Goal: Task Accomplishment & Management: Manage account settings

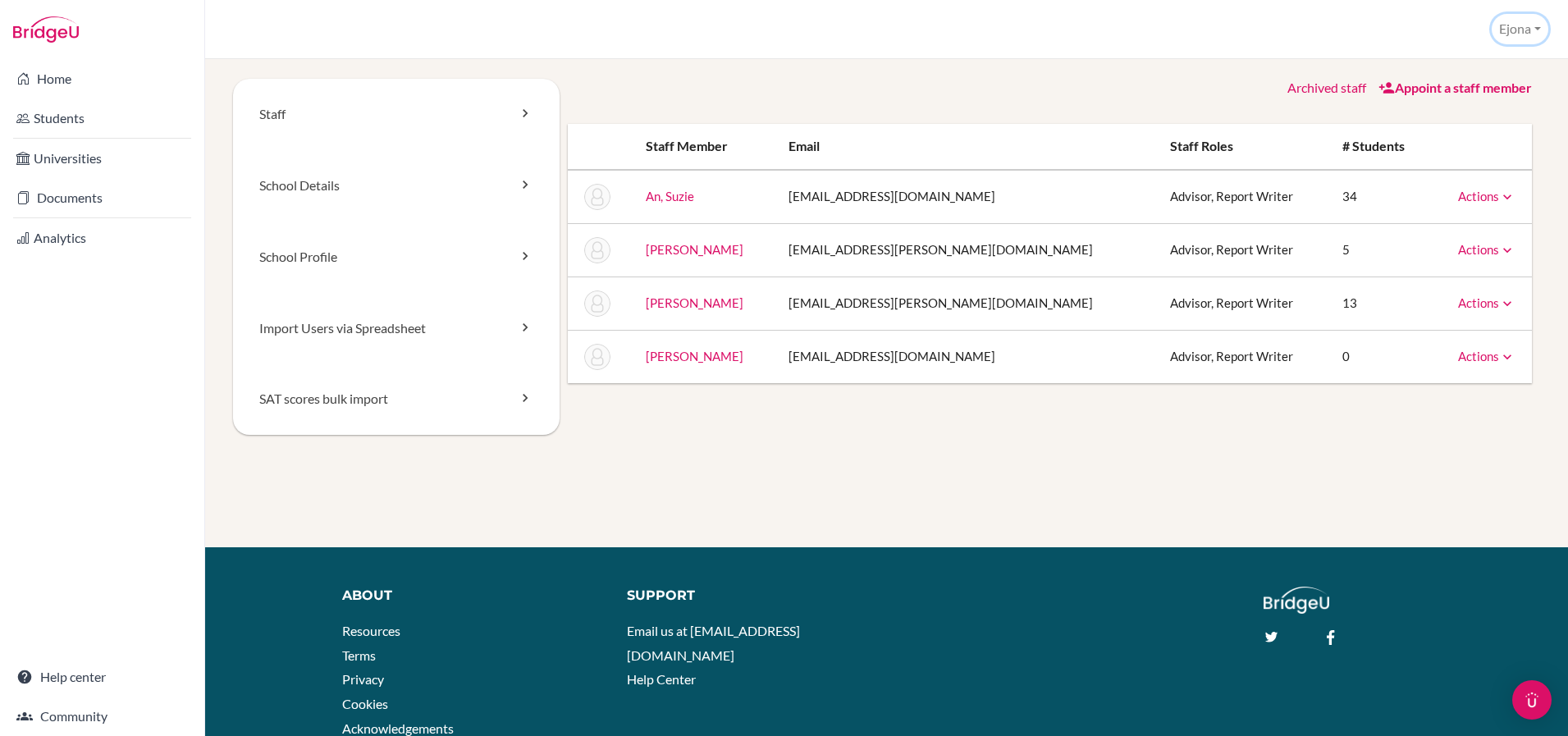
click at [1509, 28] on button "Ejona" at bounding box center [1520, 29] width 56 height 30
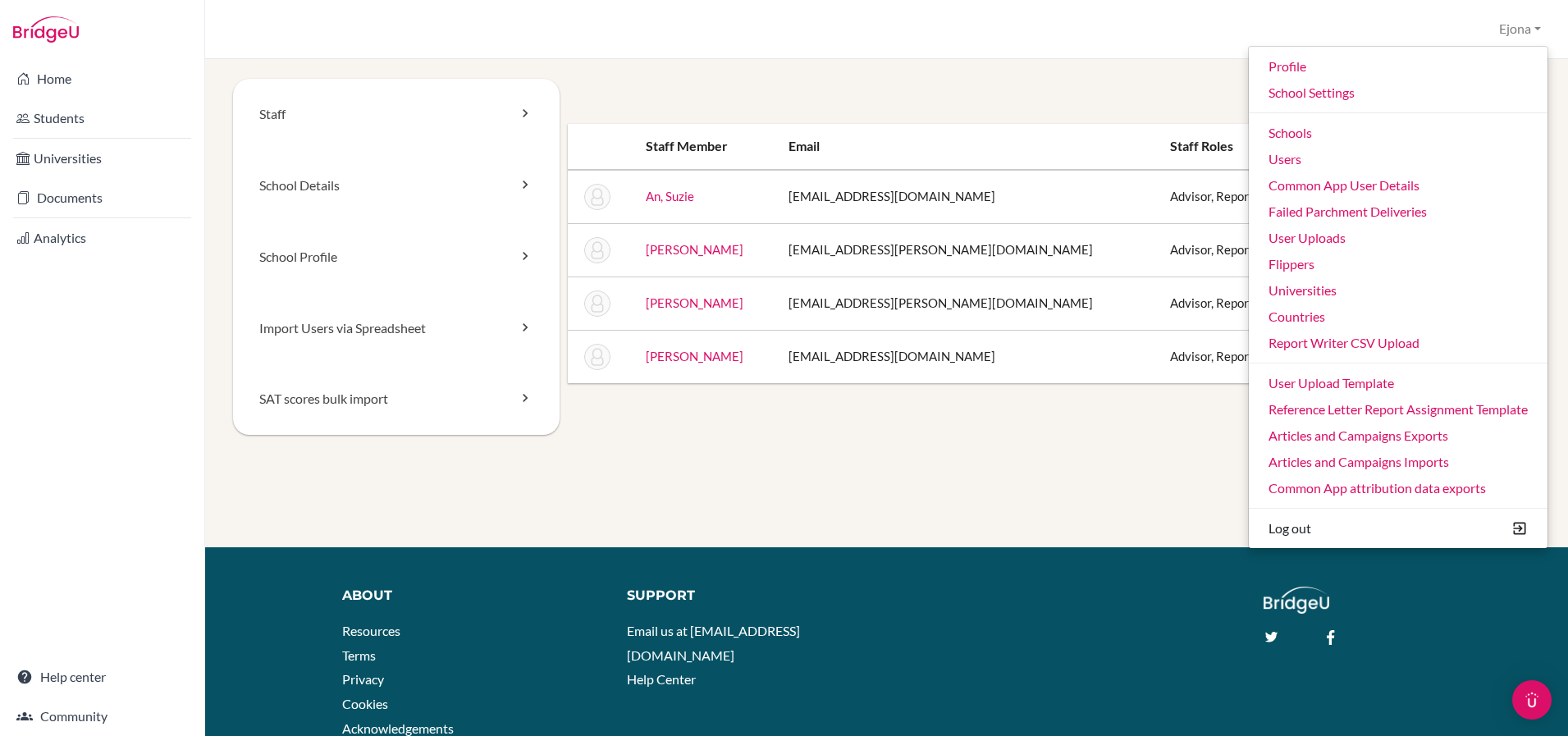
click at [1123, 66] on div "Staff School Details School Profile Import Users via Spreadsheet SAT scores bul…" at bounding box center [886, 398] width 1363 height 677
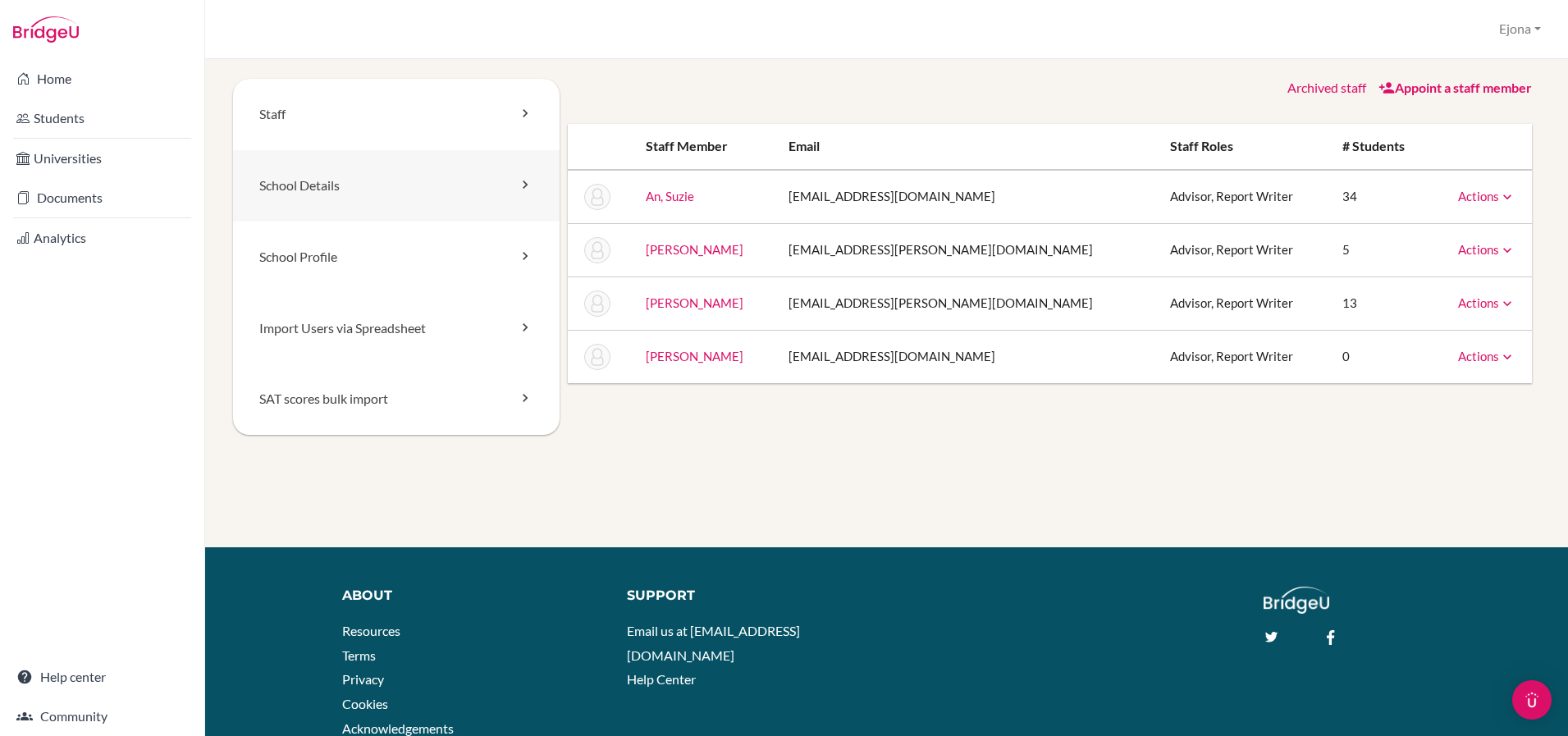
click at [381, 200] on link "School Details" at bounding box center [397, 185] width 327 height 71
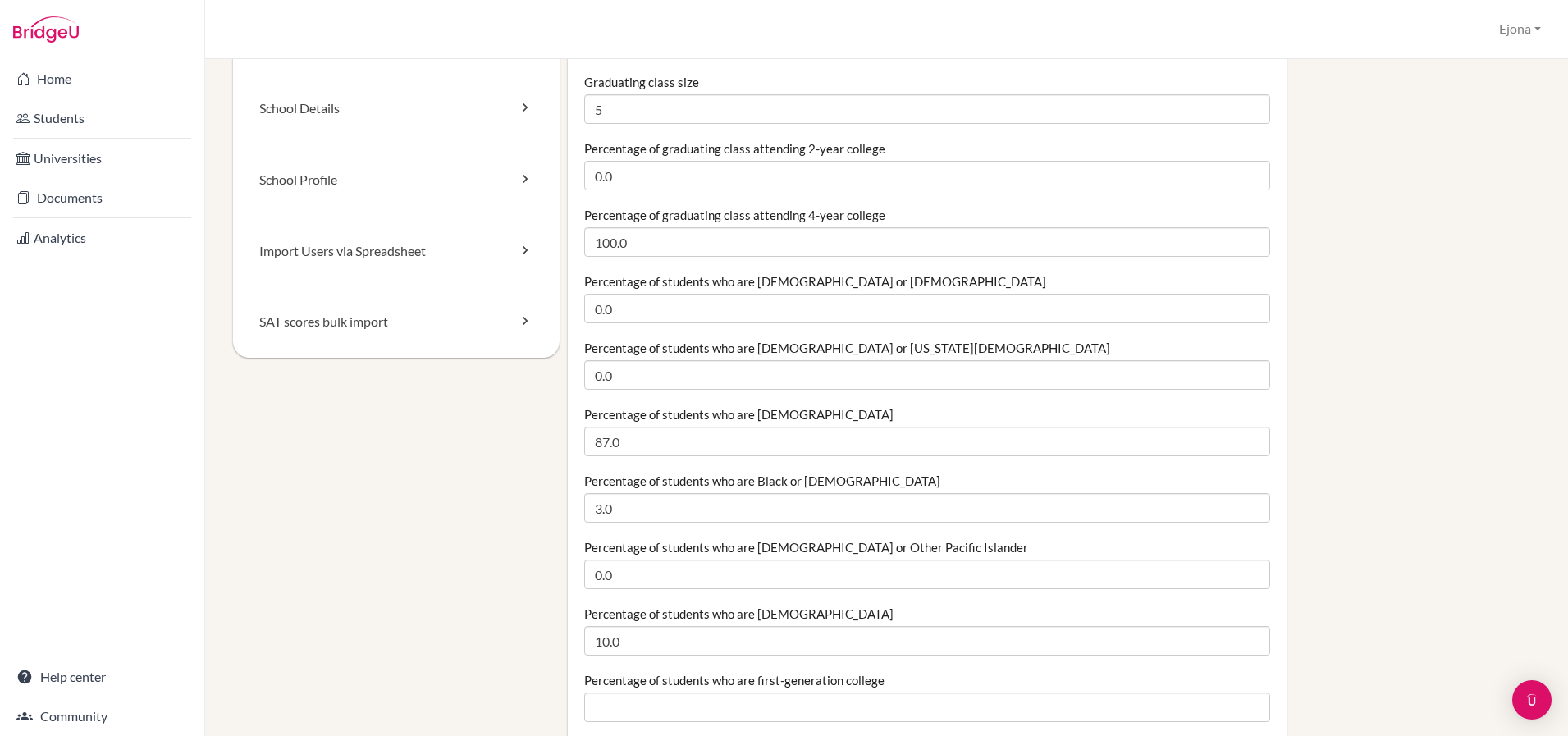
scroll to position [78, 0]
click at [435, 180] on link "School Profile" at bounding box center [397, 178] width 327 height 71
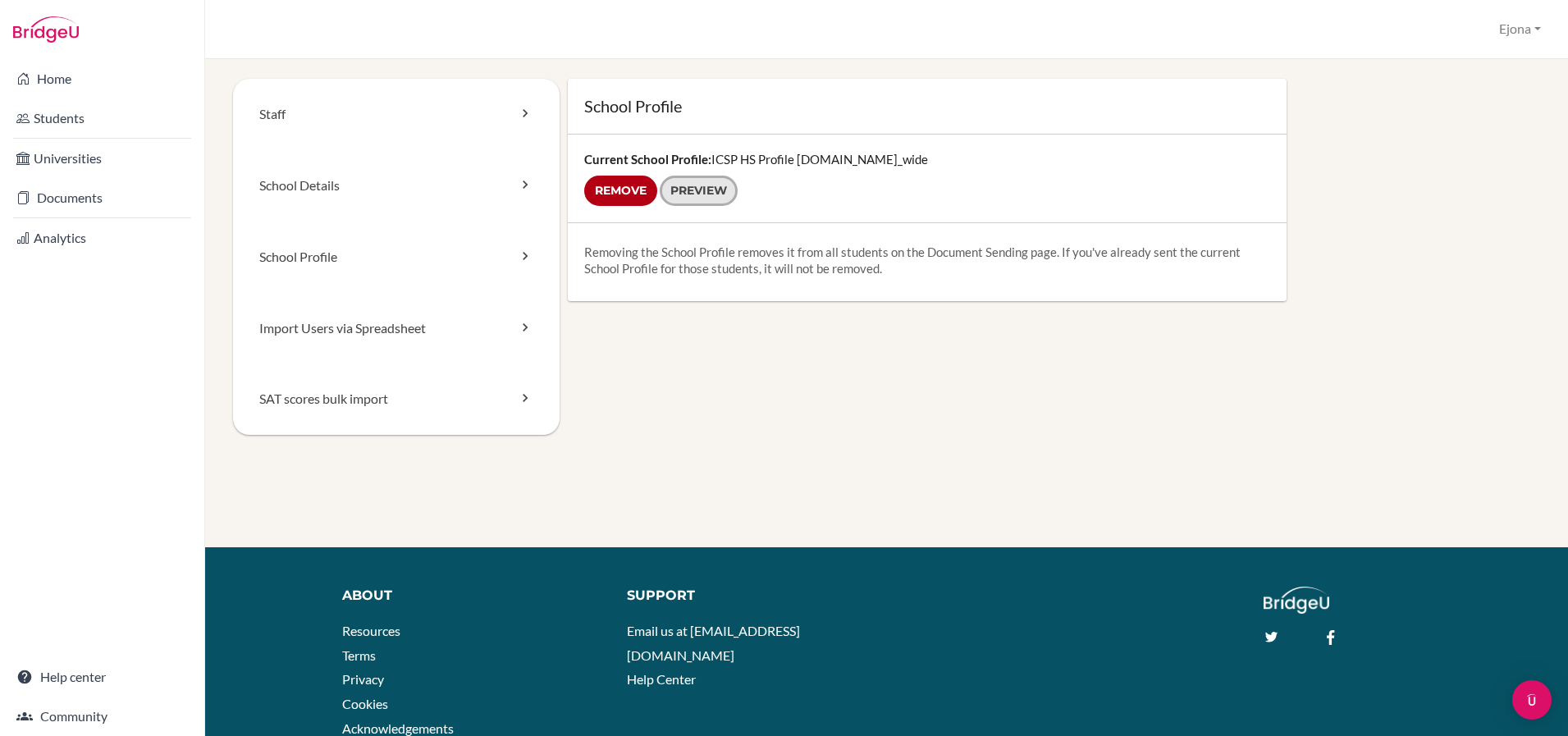
click at [712, 195] on link "Preview" at bounding box center [698, 190] width 78 height 30
click at [500, 190] on link "School Details" at bounding box center [397, 185] width 327 height 71
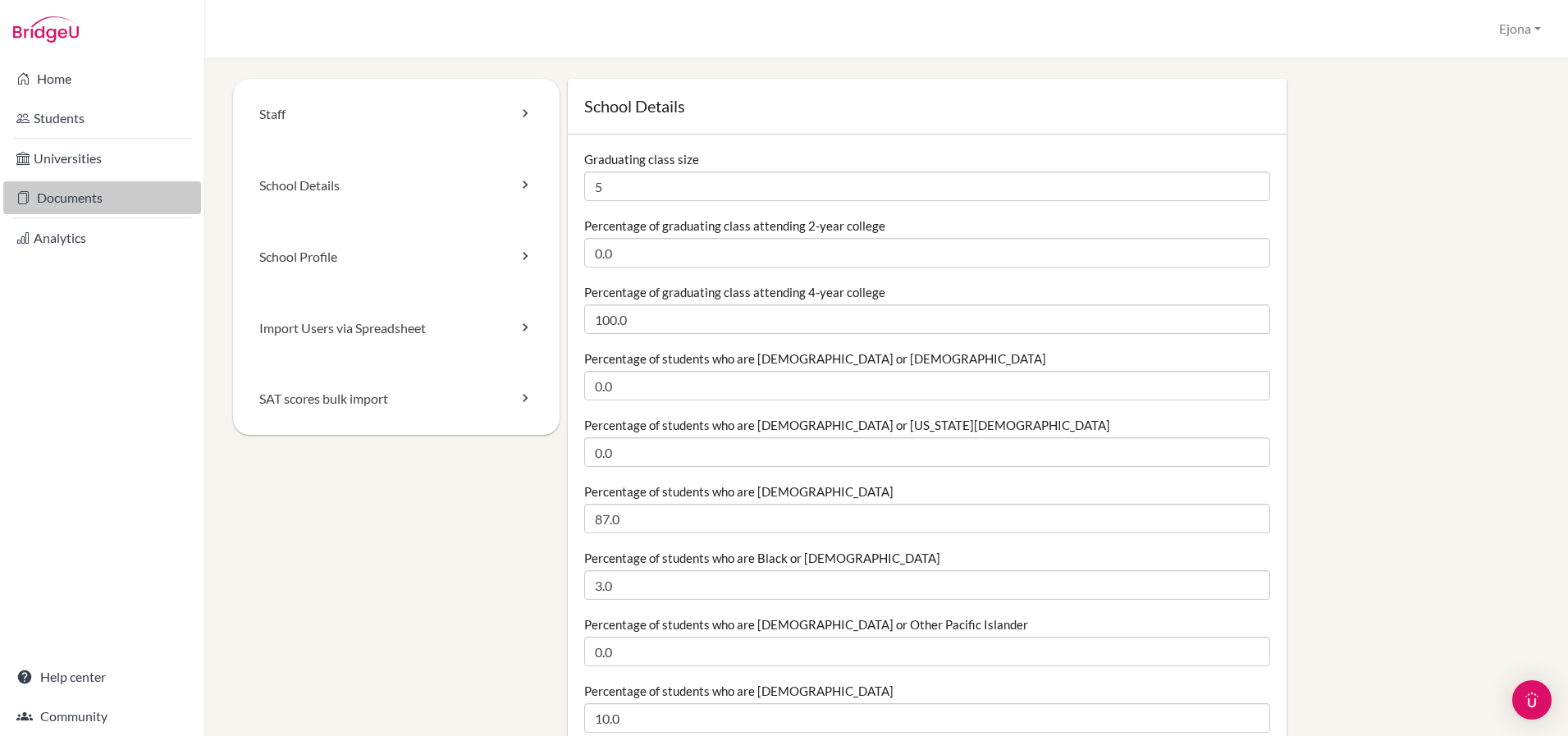
click at [68, 195] on link "Documents" at bounding box center [102, 198] width 197 height 33
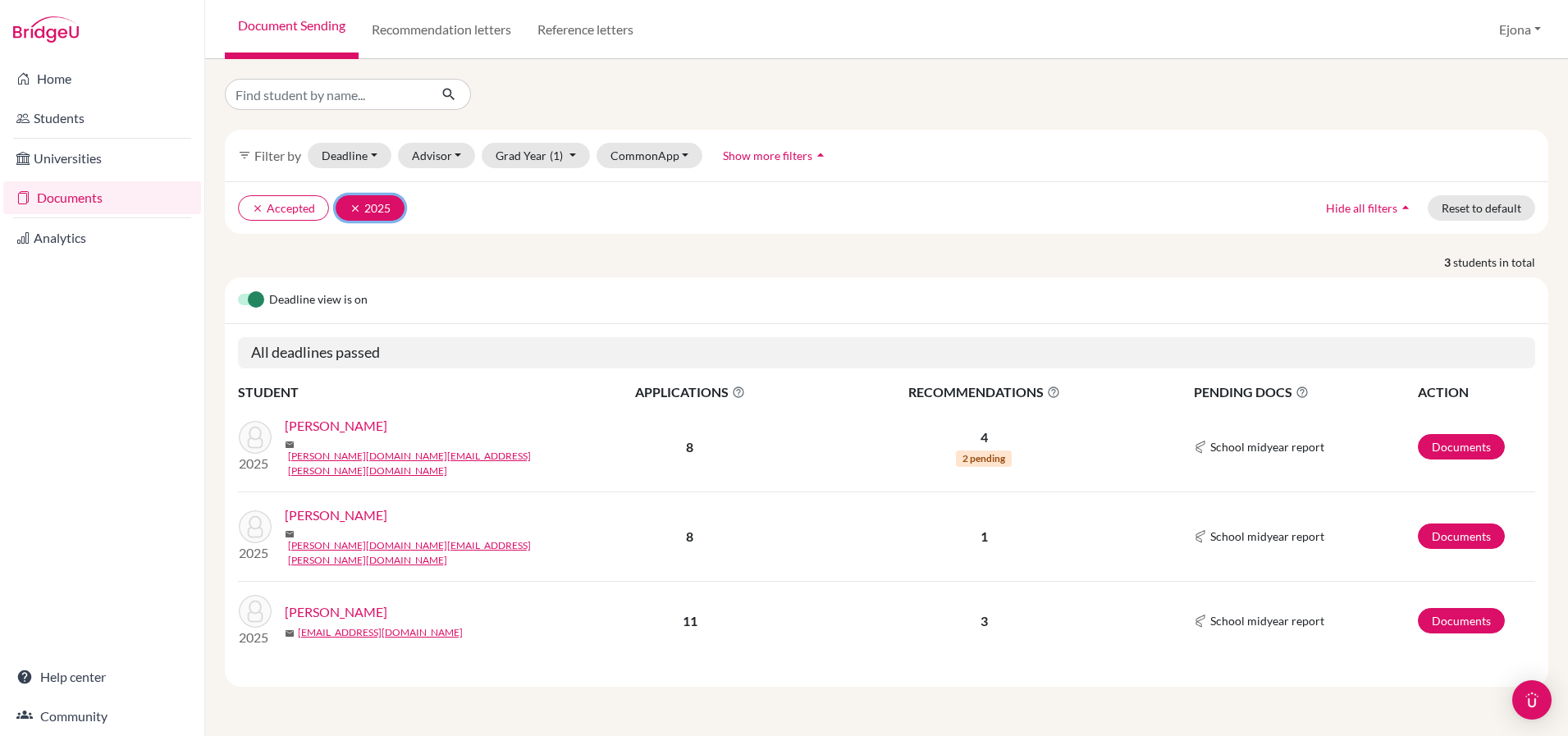
click at [350, 207] on icon "clear" at bounding box center [355, 208] width 11 height 11
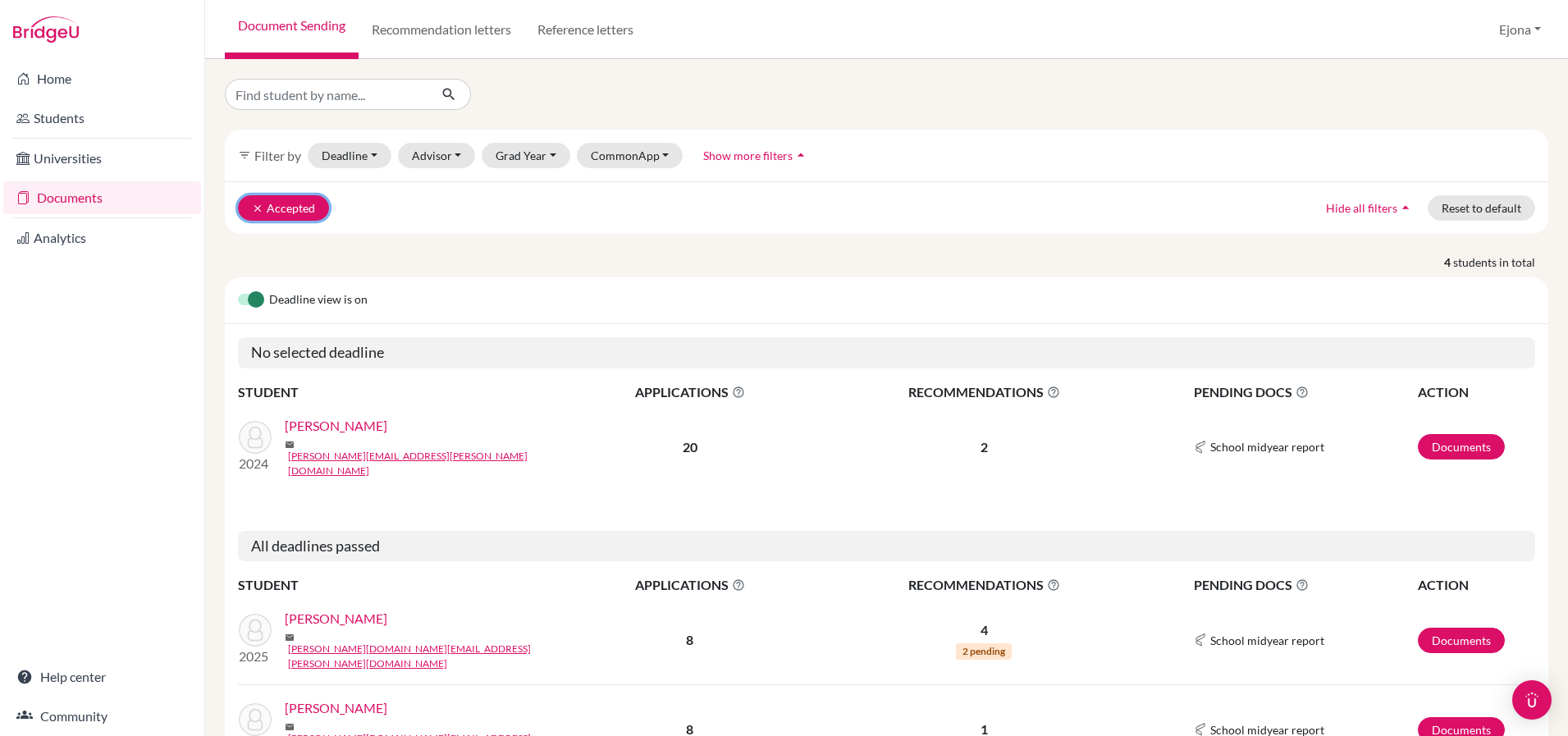
click at [252, 211] on icon "clear" at bounding box center [257, 208] width 11 height 11
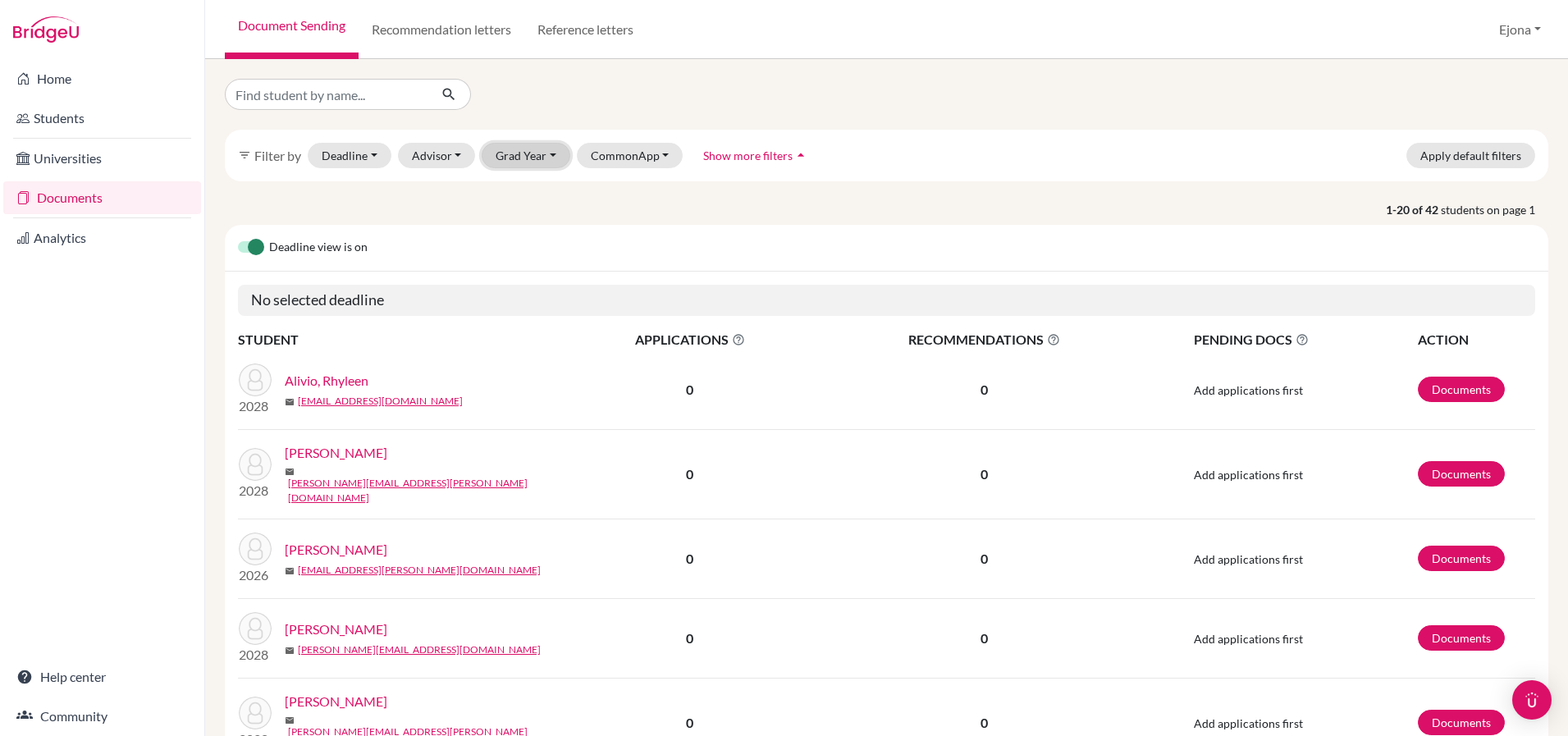
click at [527, 156] on button "Grad Year" at bounding box center [526, 156] width 89 height 26
click at [548, 275] on div "2026" at bounding box center [531, 268] width 57 height 19
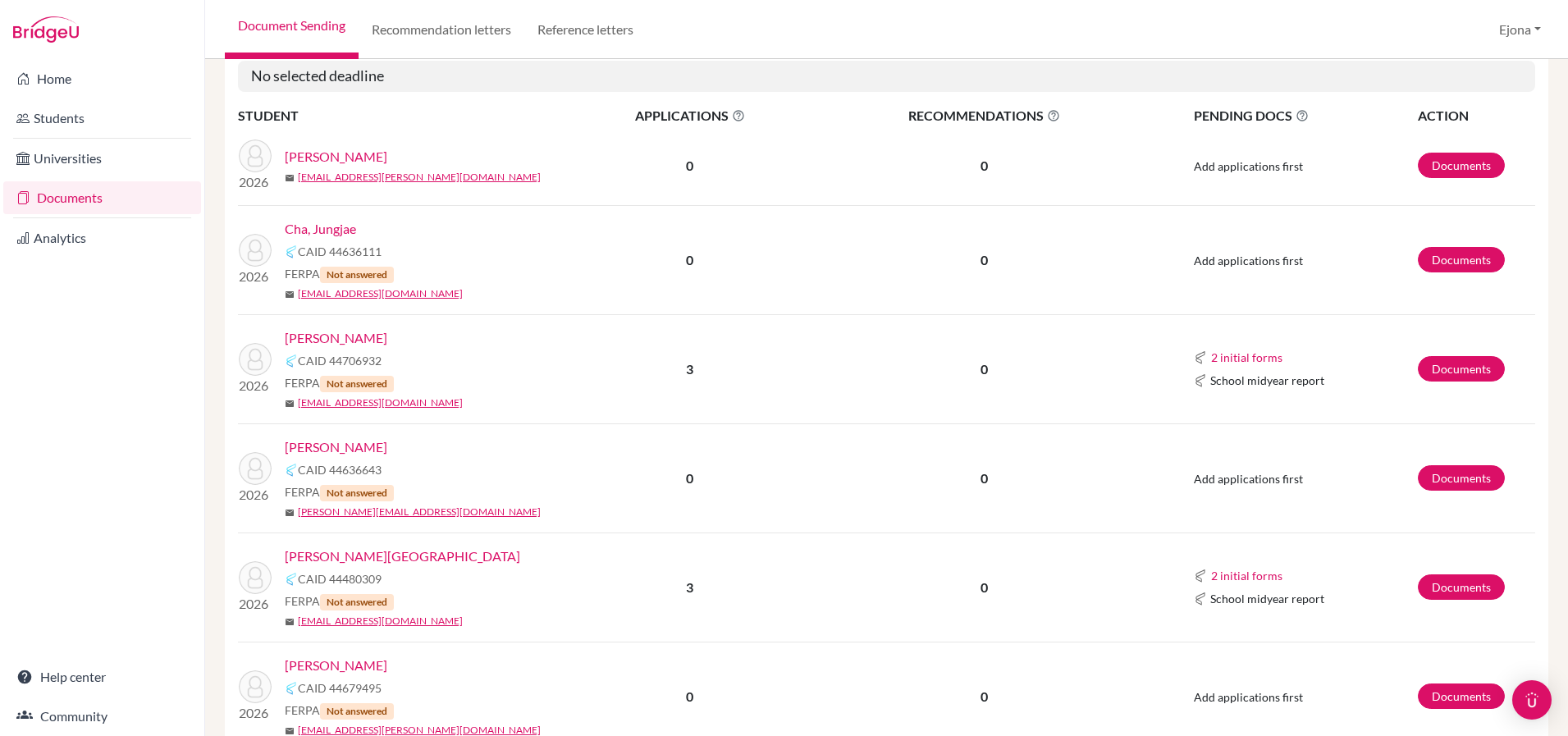
scroll to position [318, 0]
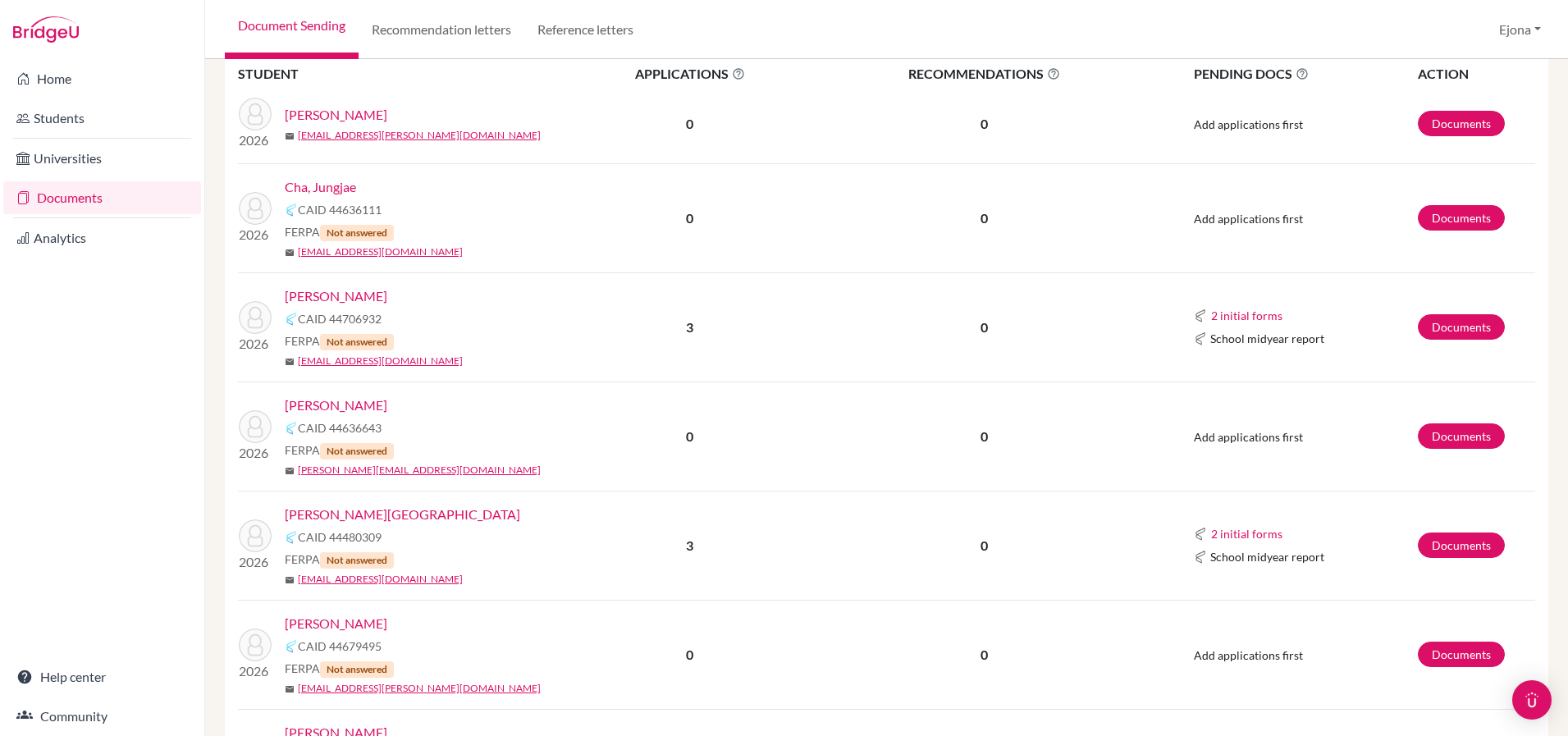
click at [327, 293] on link "Kim, Lucy" at bounding box center [336, 296] width 102 height 19
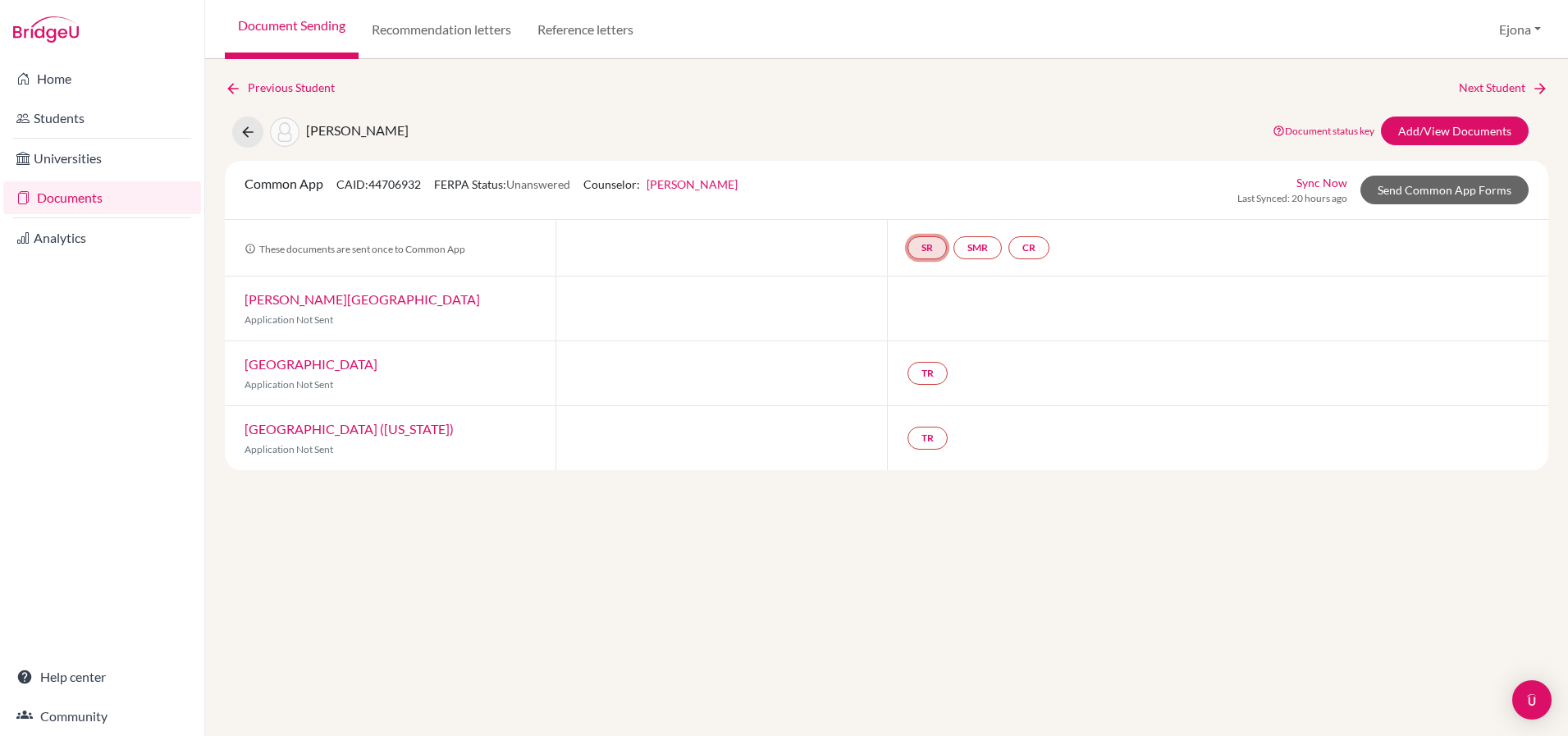
click at [1009, 245] on link "SR" at bounding box center [1029, 247] width 41 height 23
click at [1469, 195] on link "Send Common App Forms" at bounding box center [1444, 189] width 168 height 29
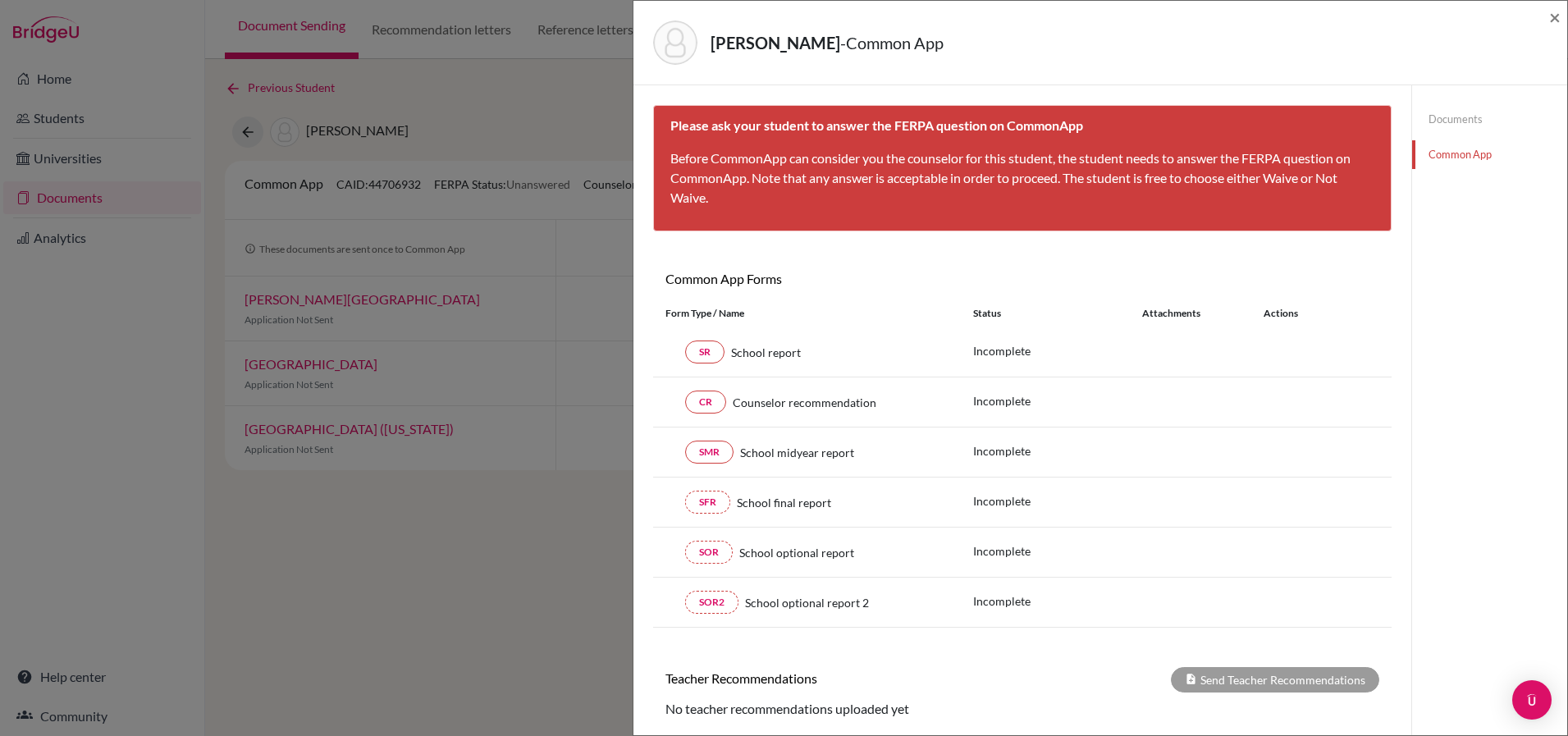
click at [1440, 119] on link "Documents" at bounding box center [1490, 119] width 155 height 29
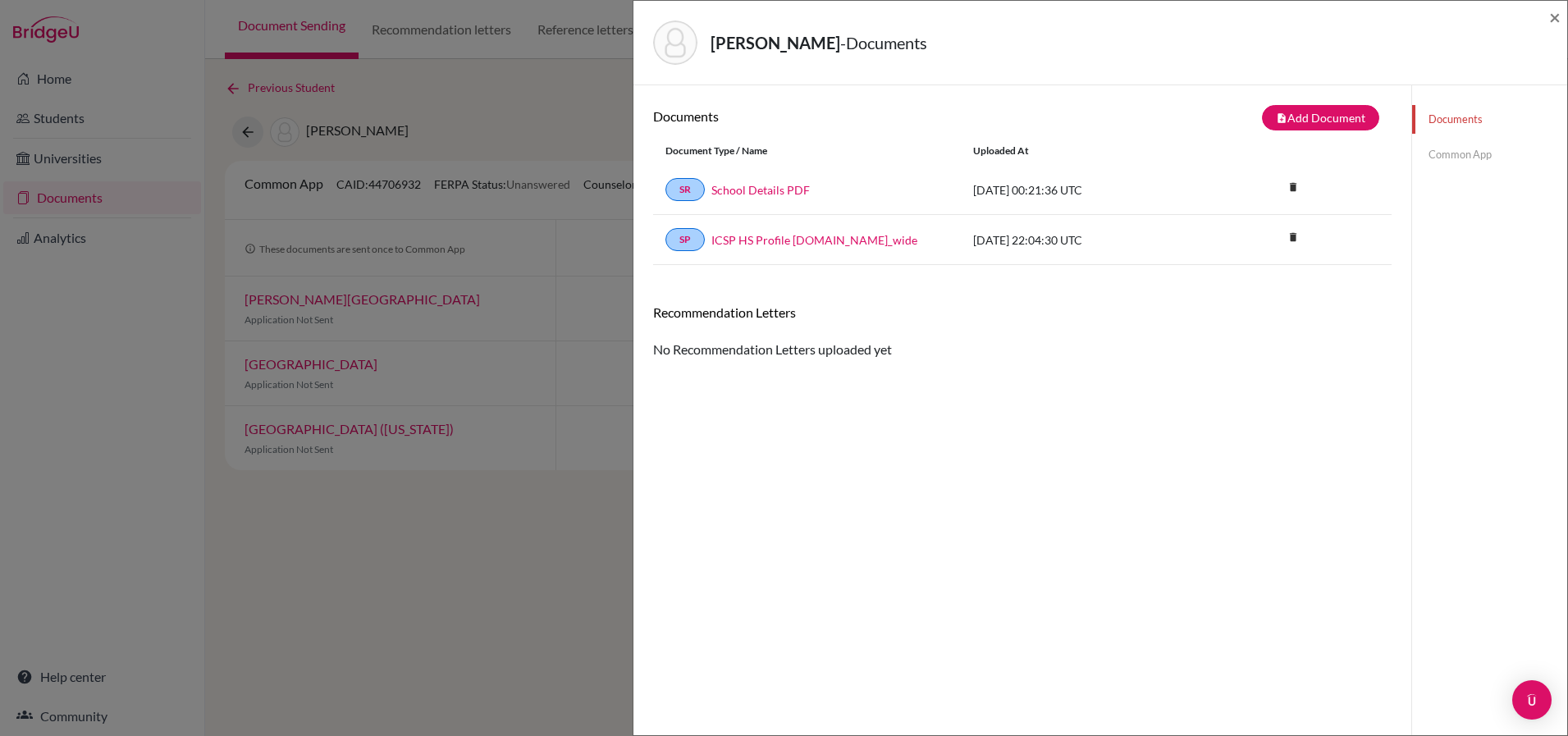
click at [1456, 154] on link "Common App" at bounding box center [1490, 154] width 155 height 29
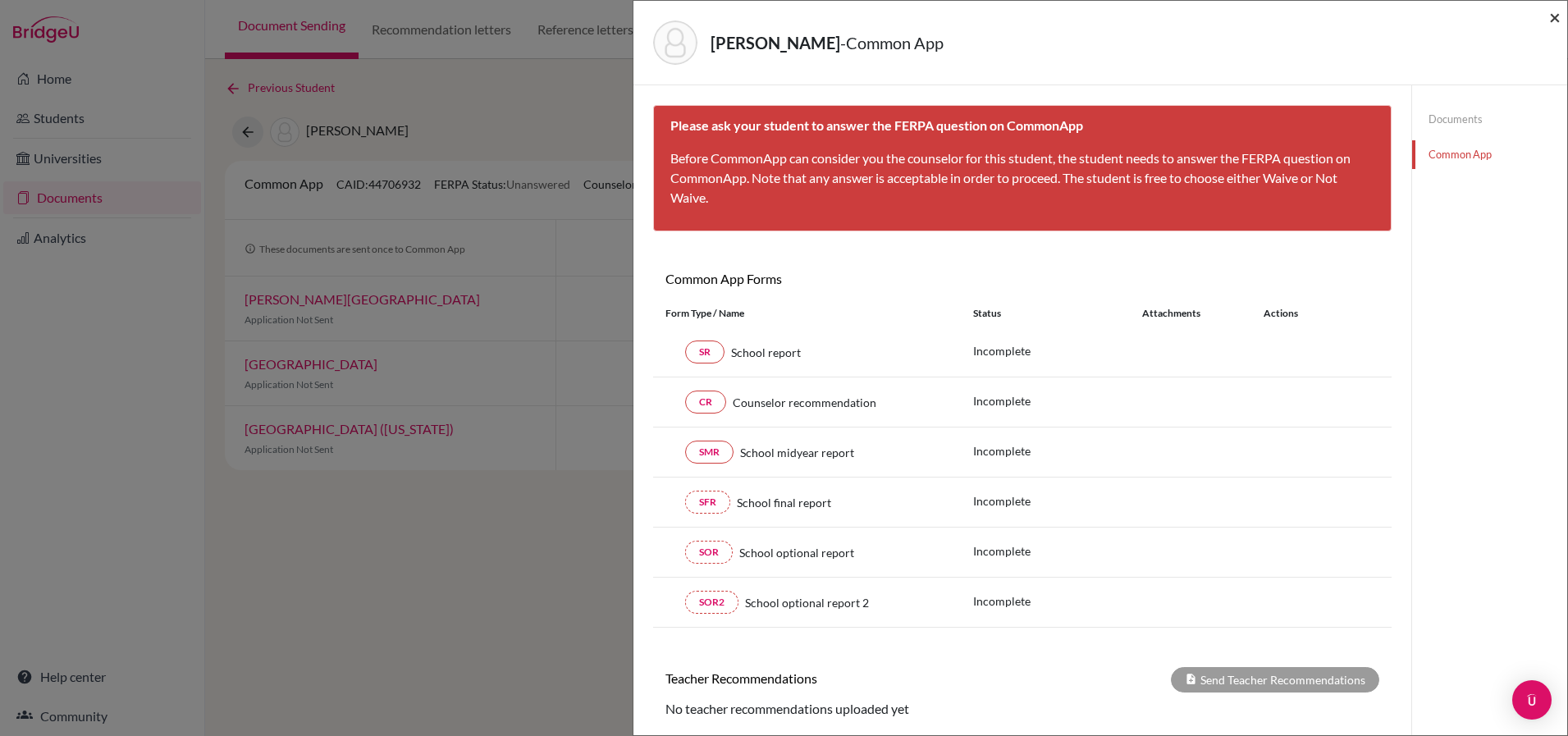
click at [1555, 13] on span "×" at bounding box center [1555, 17] width 11 height 24
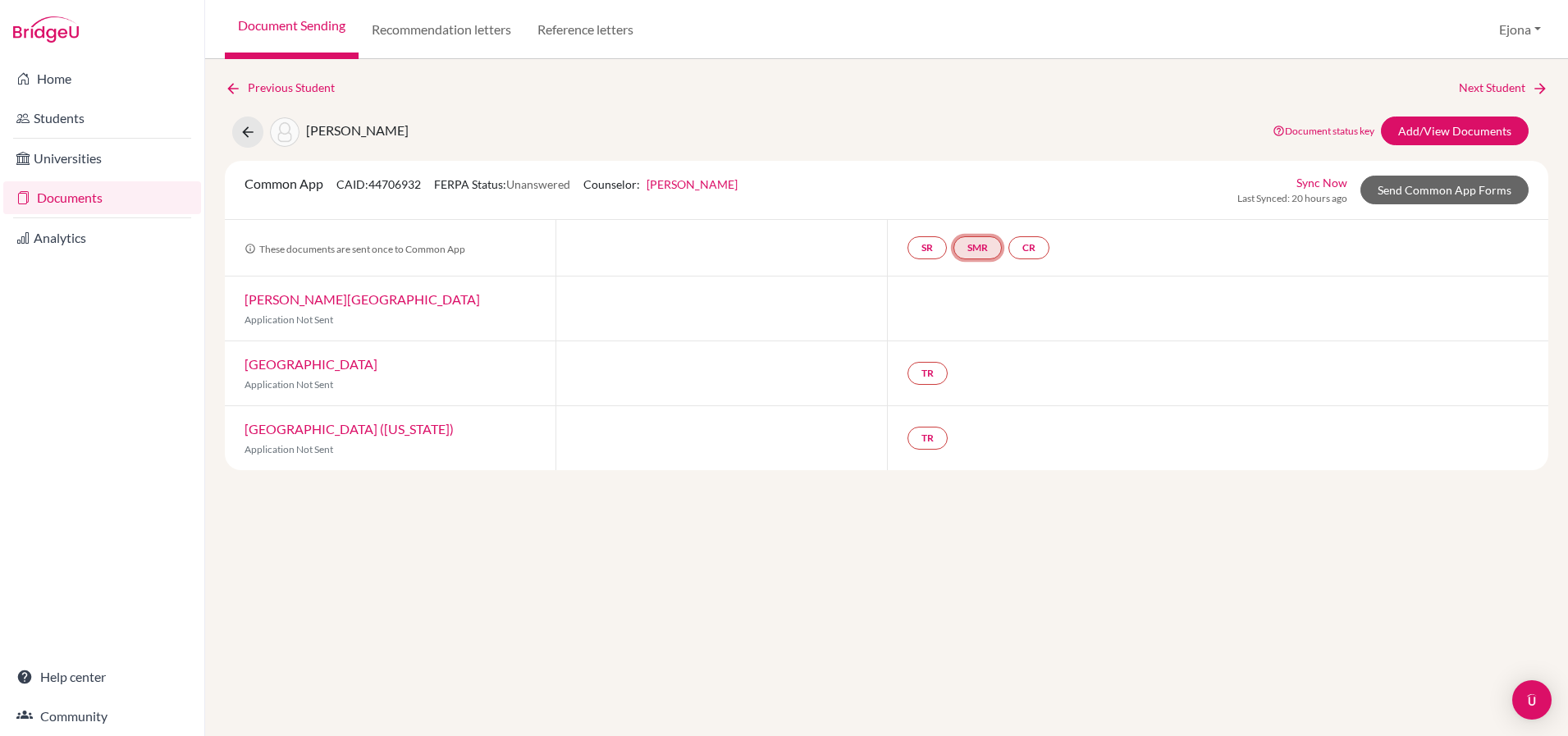
click at [988, 252] on link "SMR" at bounding box center [978, 247] width 48 height 23
click at [1038, 250] on link "CR" at bounding box center [1029, 247] width 41 height 23
click at [988, 250] on link "SMR" at bounding box center [978, 247] width 48 height 23
click at [1009, 251] on link "SR" at bounding box center [1029, 247] width 41 height 23
click at [1004, 107] on div "Previous Student Next Student Kim, Lucy Document status key TR Requirement. Doc…" at bounding box center [886, 274] width 1324 height 391
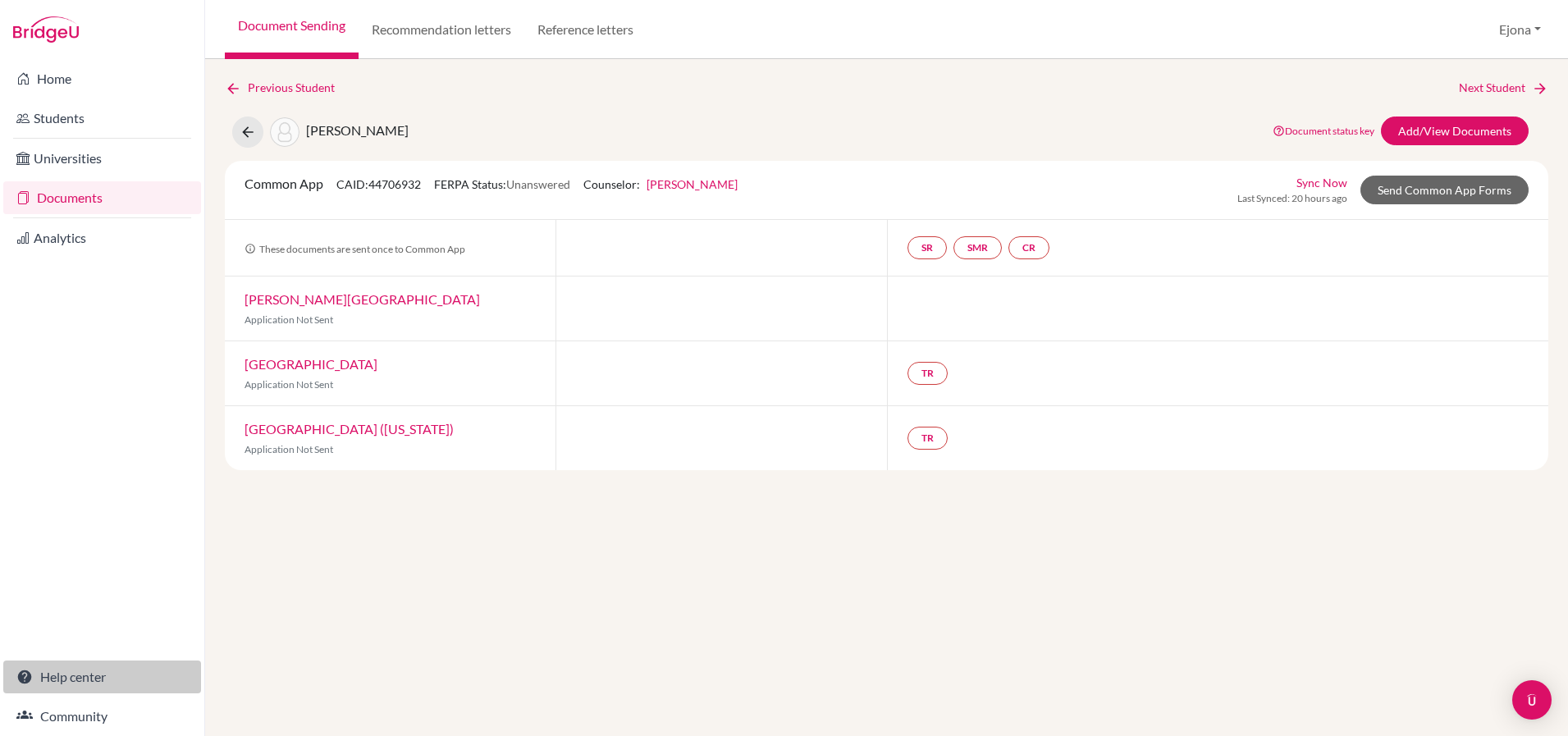
click at [90, 675] on link "Help center" at bounding box center [102, 677] width 197 height 33
click at [1009, 252] on link "SR" at bounding box center [1029, 247] width 41 height 23
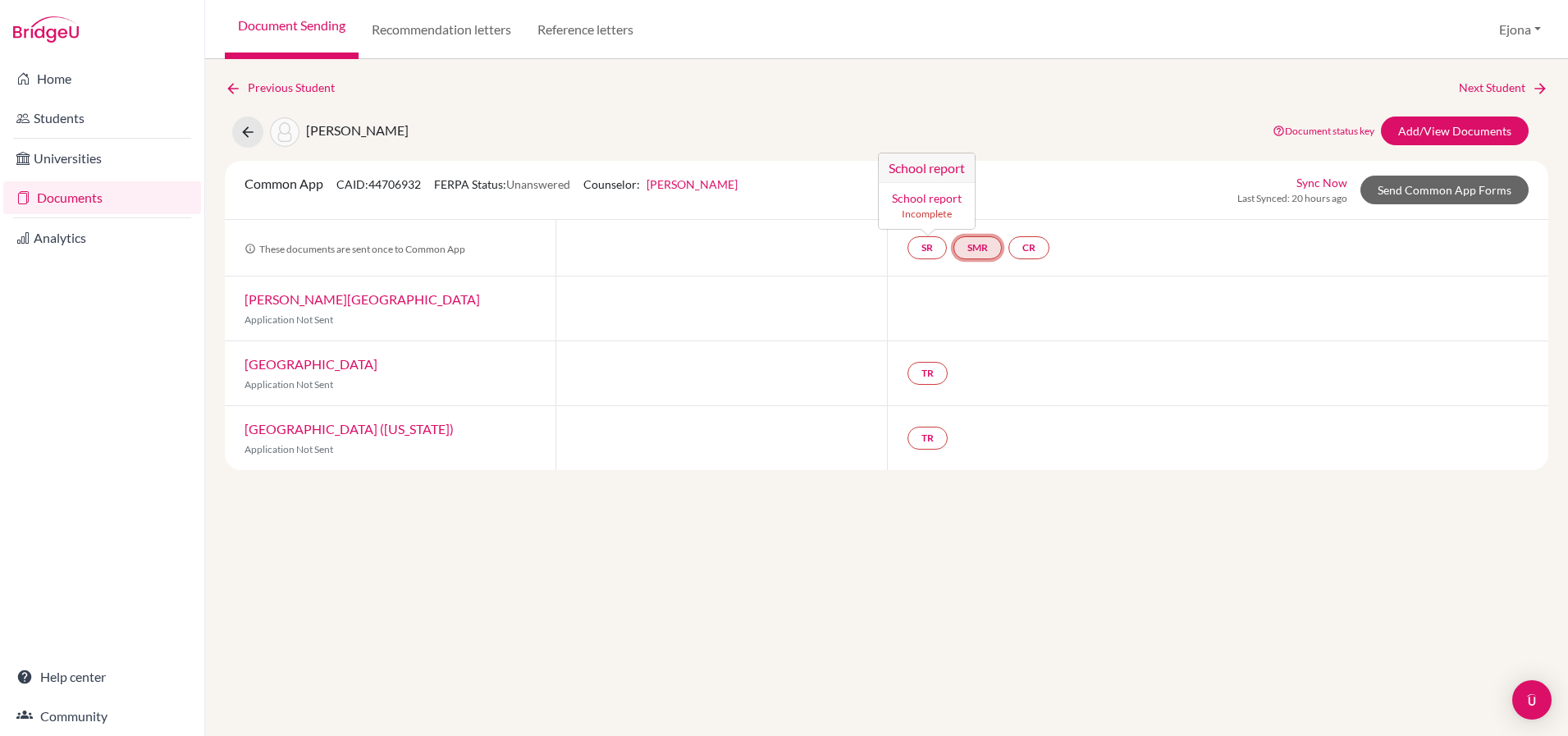
click at [980, 243] on link "SMR" at bounding box center [978, 247] width 48 height 23
click at [1039, 245] on link "CR" at bounding box center [1029, 247] width 41 height 23
click at [1188, 122] on div "Kim, Lucy Document status key TR Requirement. Document not uploaded yet. TR Doc…" at bounding box center [886, 132] width 1348 height 31
click at [1443, 130] on link "Add/View Documents" at bounding box center [1455, 130] width 148 height 29
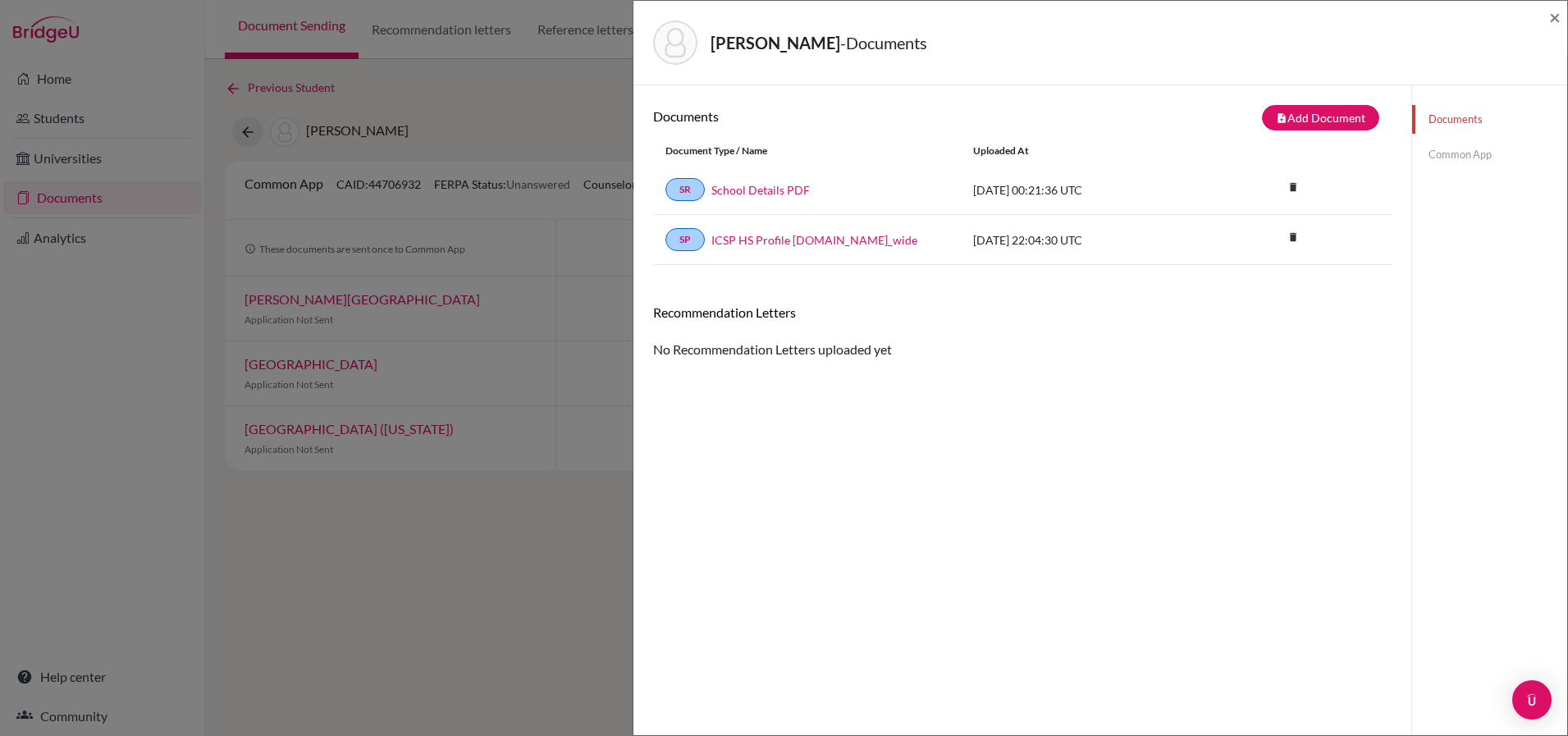
click at [1443, 147] on link "Common App" at bounding box center [1490, 154] width 155 height 29
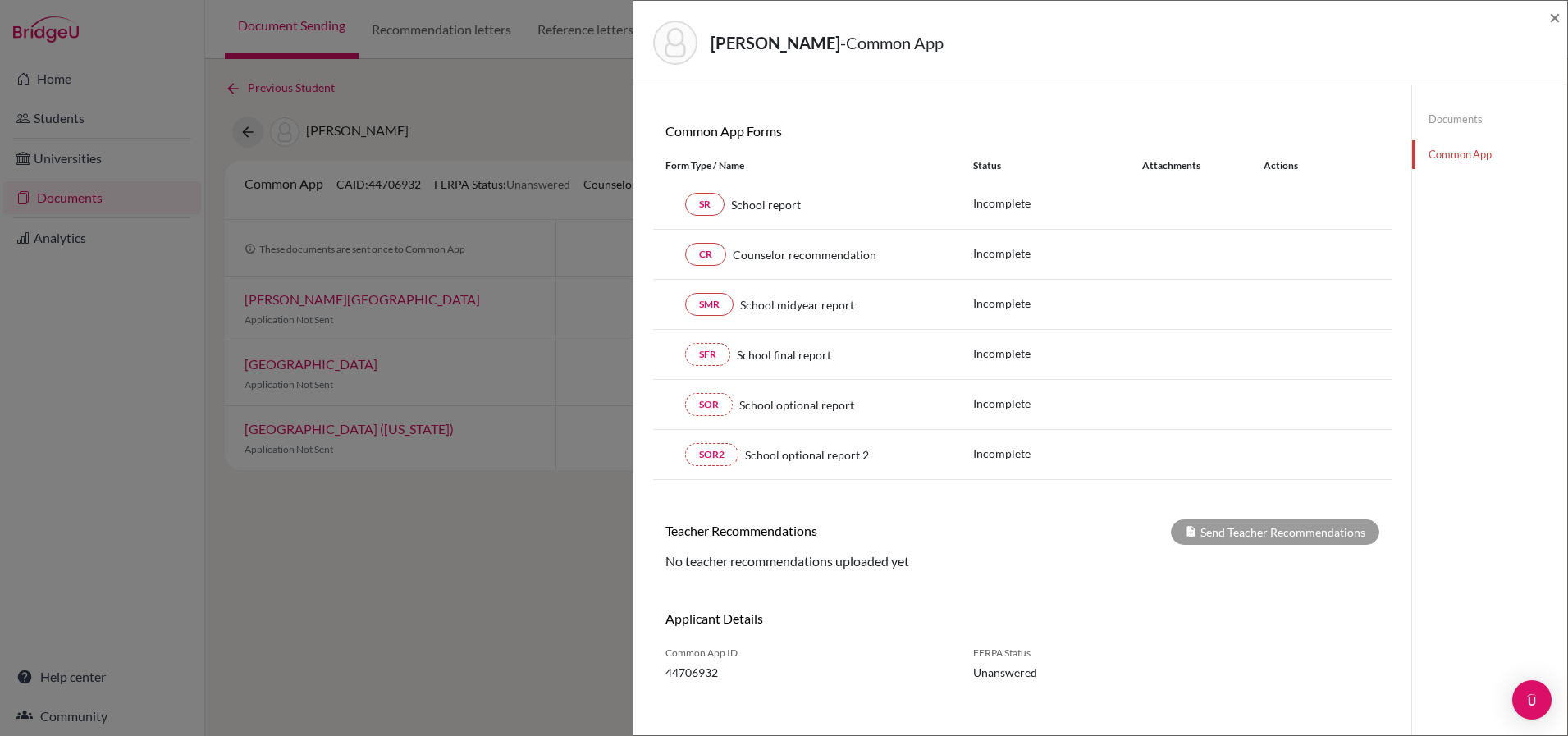
scroll to position [160, 0]
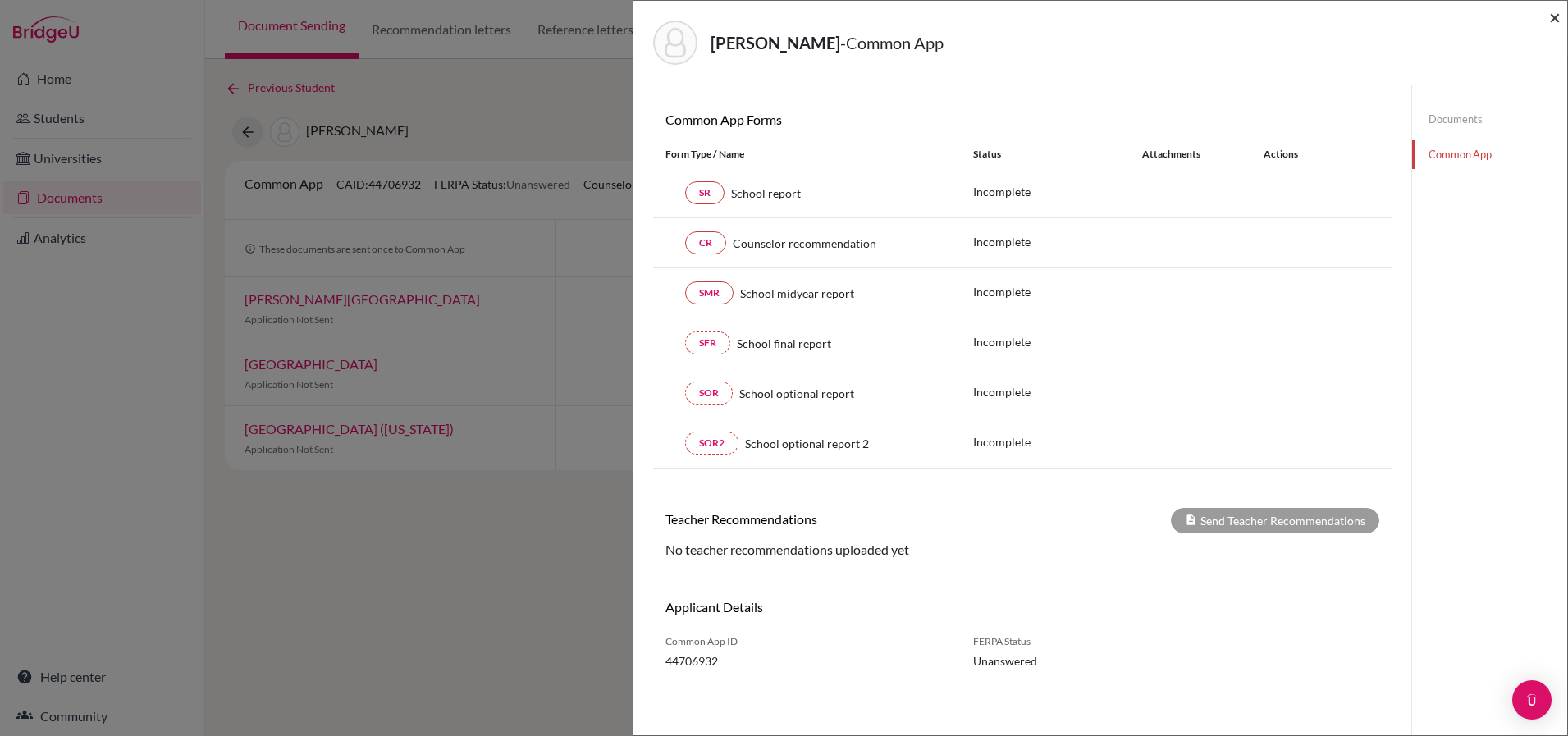
click at [1557, 15] on span "×" at bounding box center [1555, 17] width 11 height 24
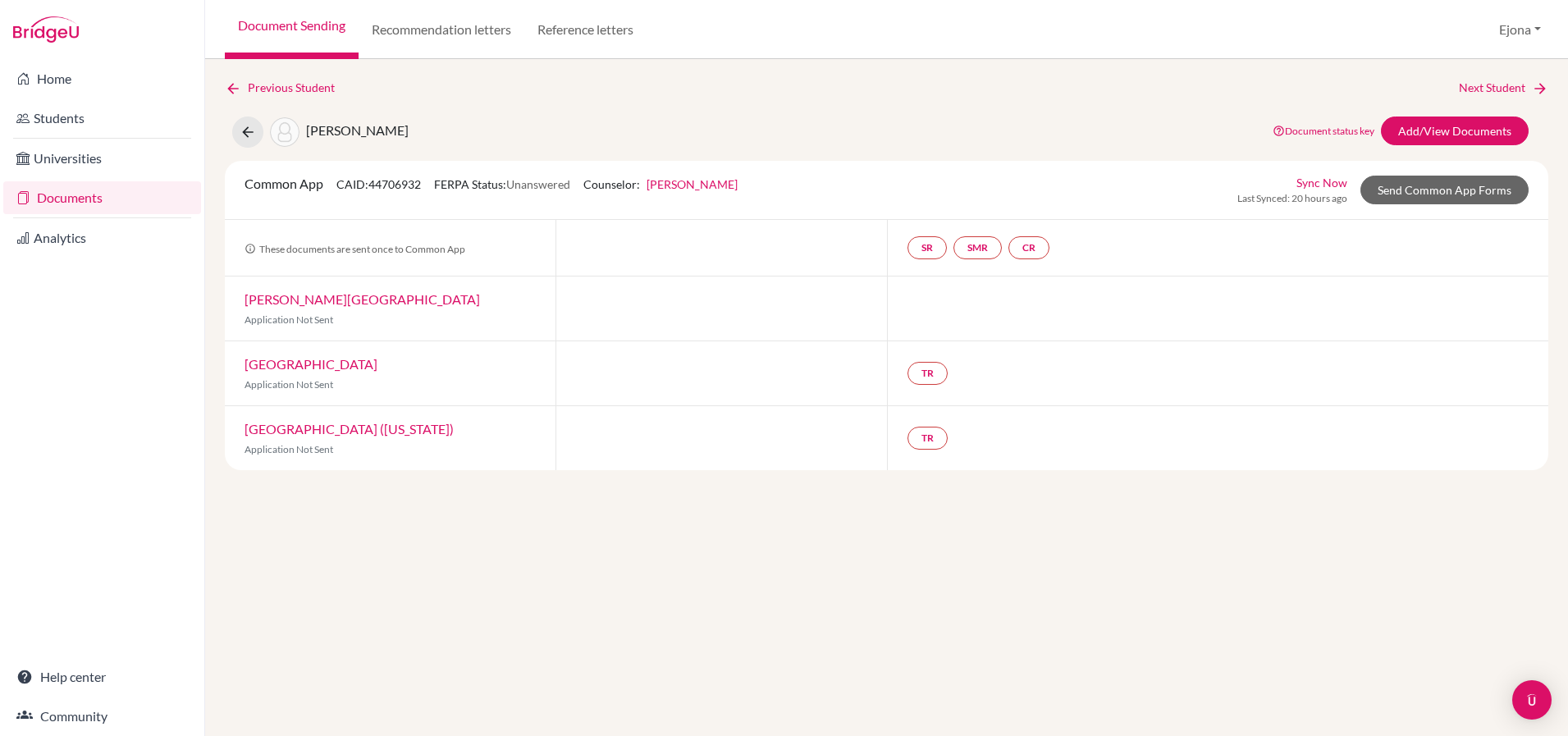
click at [1029, 105] on div "Previous Student Next Student Kim, Lucy Document status key TR Requirement. Doc…" at bounding box center [886, 274] width 1324 height 391
click at [84, 115] on link "Students" at bounding box center [102, 118] width 197 height 33
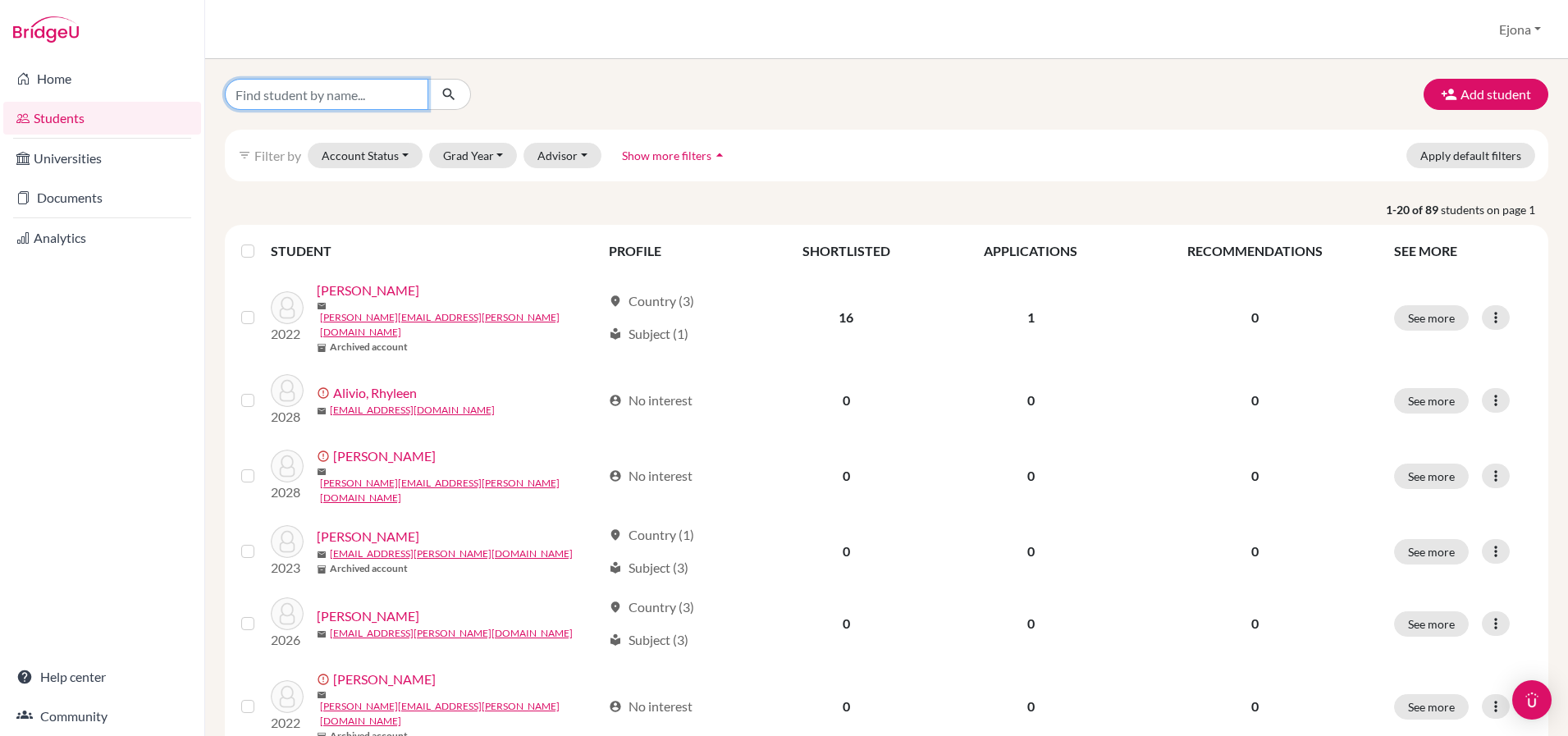
click at [347, 84] on input "Find student by name..." at bounding box center [327, 94] width 204 height 31
type input "[PERSON_NAME]"
click button "submit" at bounding box center [449, 94] width 43 height 31
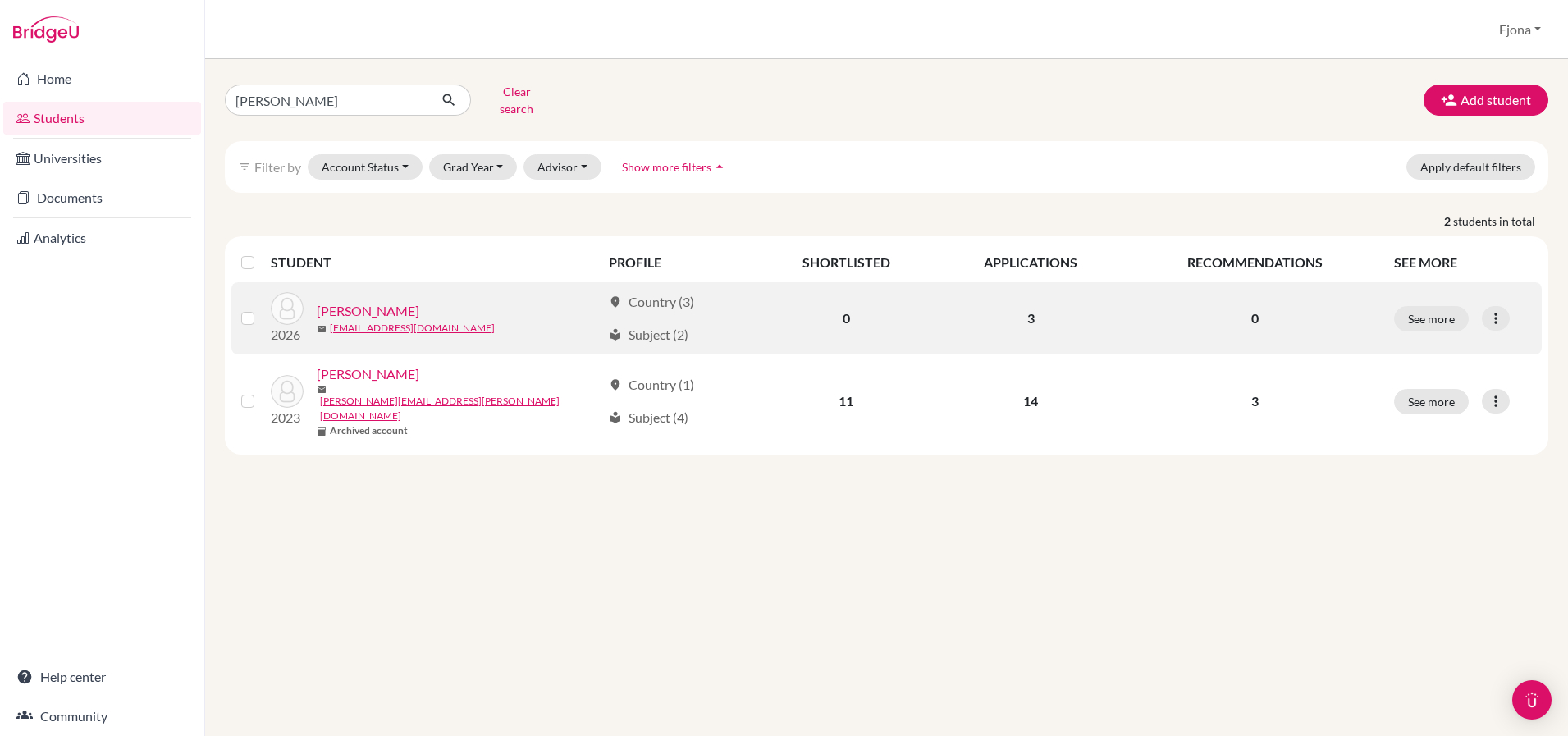
click at [354, 302] on link "[PERSON_NAME]" at bounding box center [367, 311] width 102 height 19
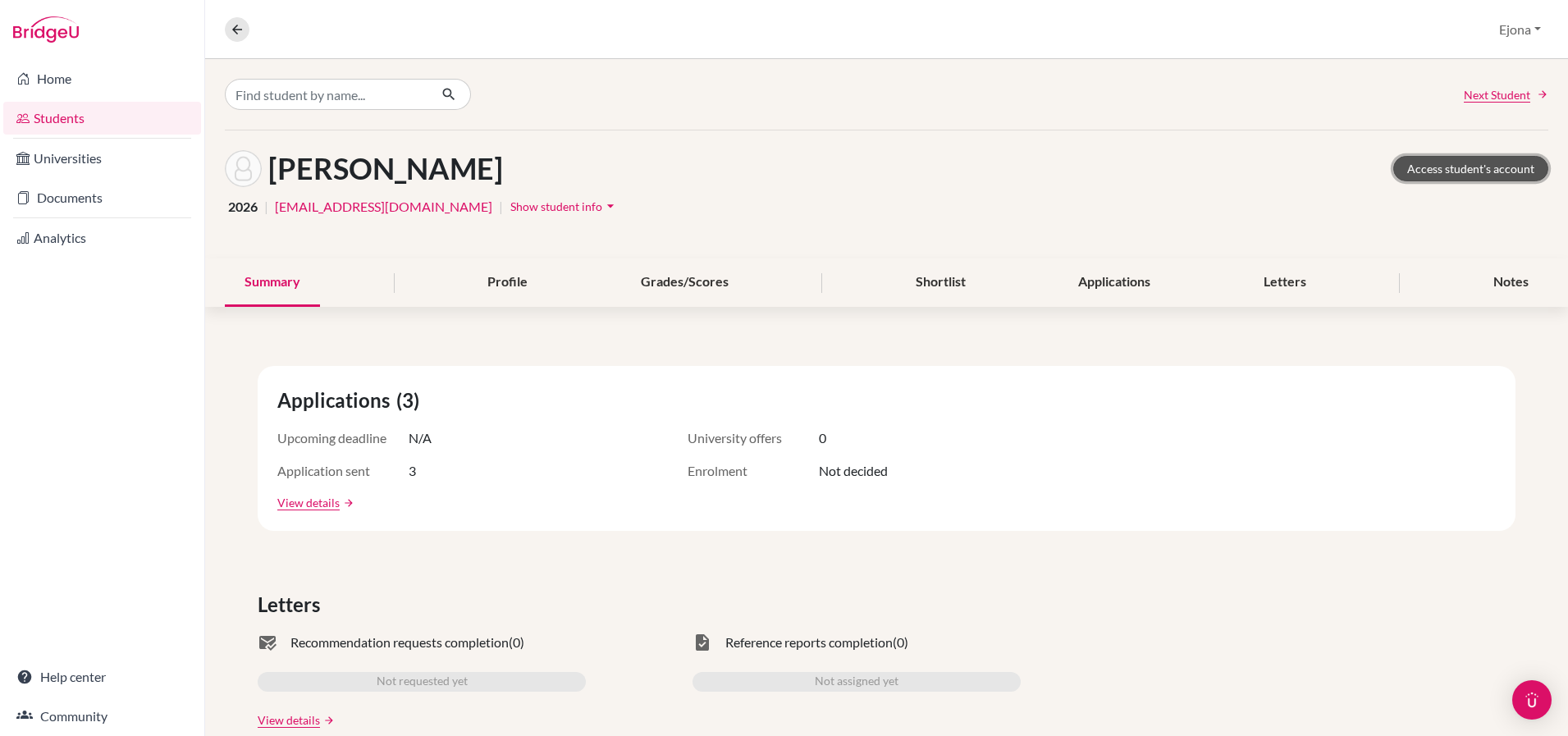
click at [1456, 169] on link "Access student's account" at bounding box center [1471, 169] width 155 height 26
click at [104, 198] on link "Documents" at bounding box center [102, 198] width 197 height 33
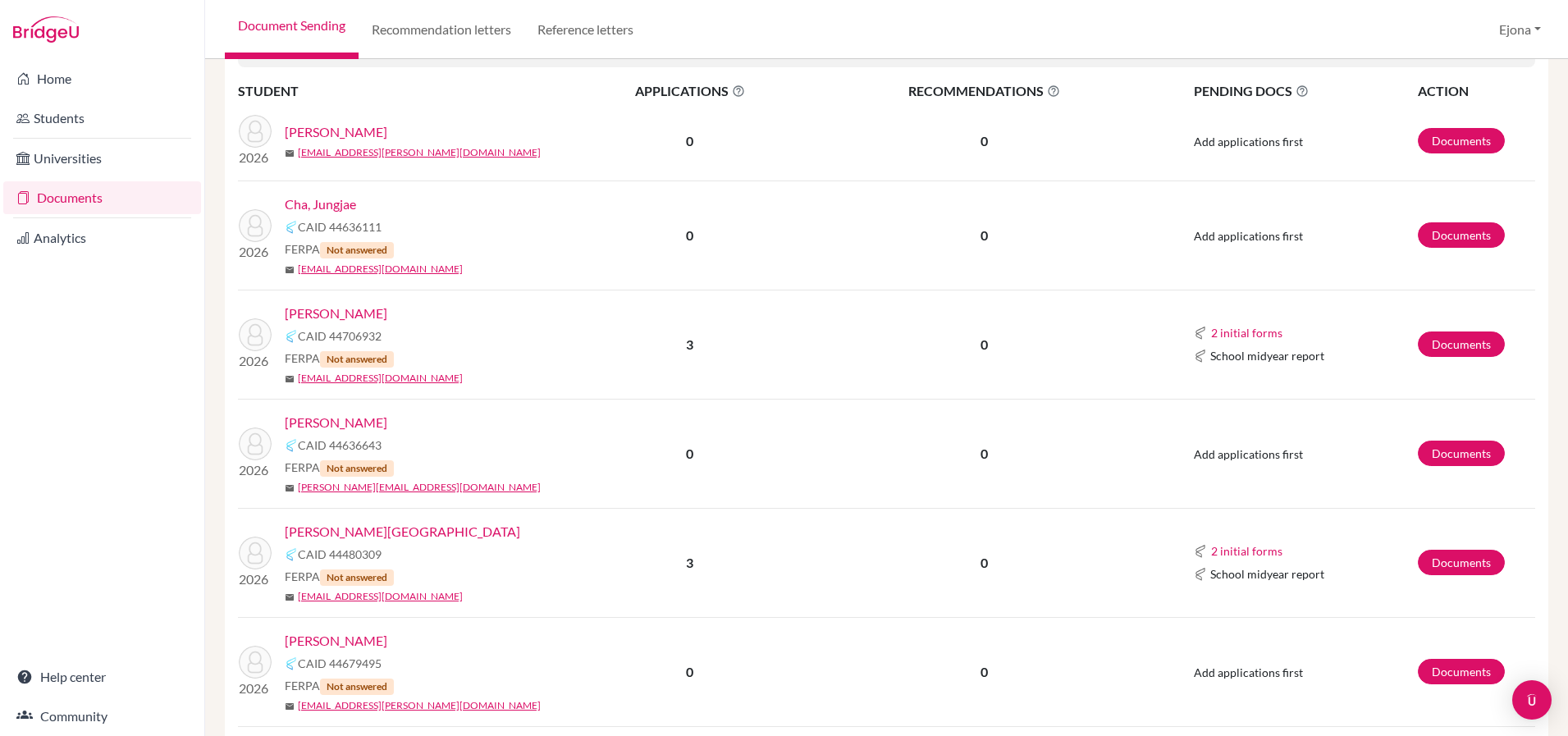
scroll to position [301, 0]
click at [326, 533] on link "[PERSON_NAME][GEOGRAPHIC_DATA]" at bounding box center [402, 532] width 235 height 19
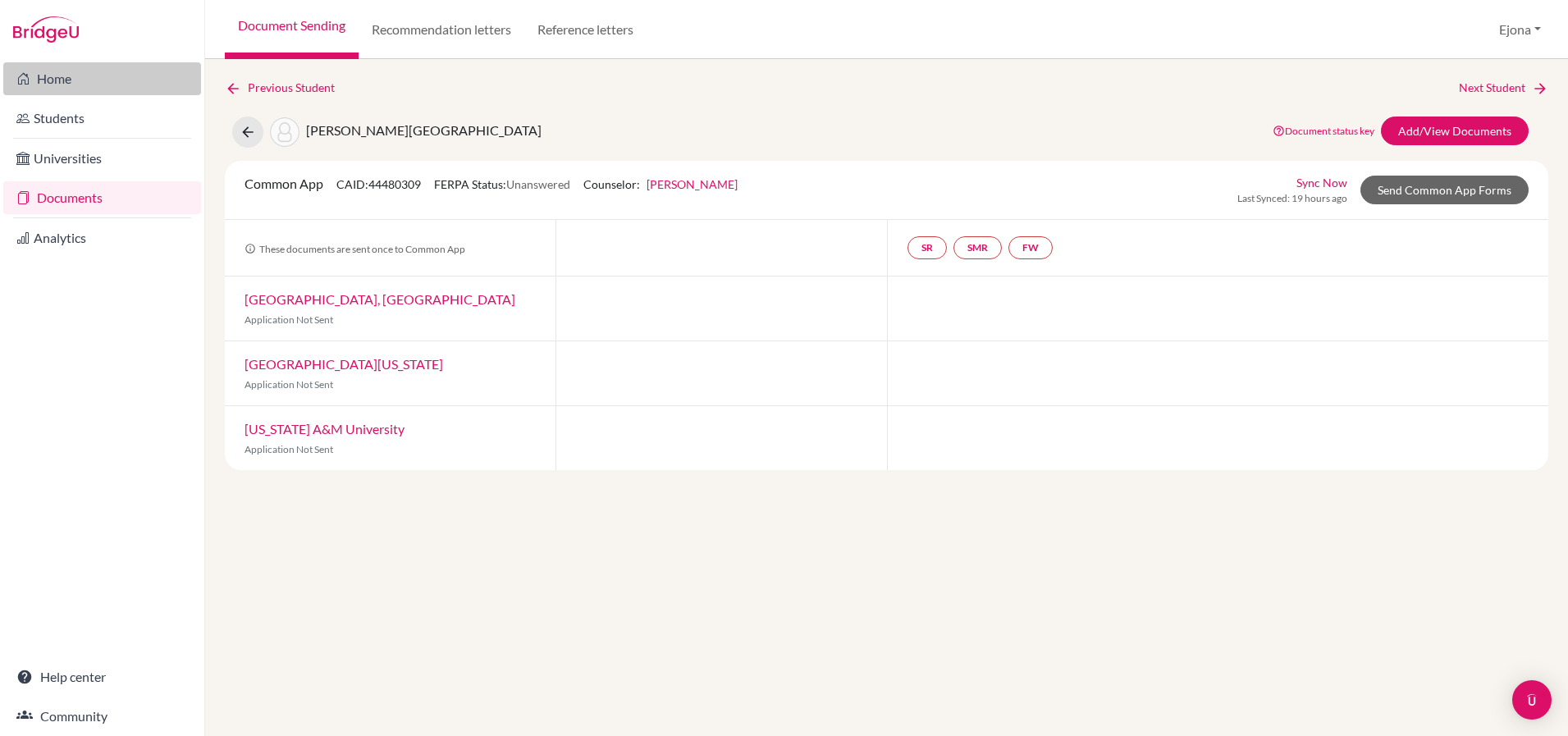
click at [109, 80] on link "Home" at bounding box center [102, 79] width 197 height 33
